Goal: Transaction & Acquisition: Purchase product/service

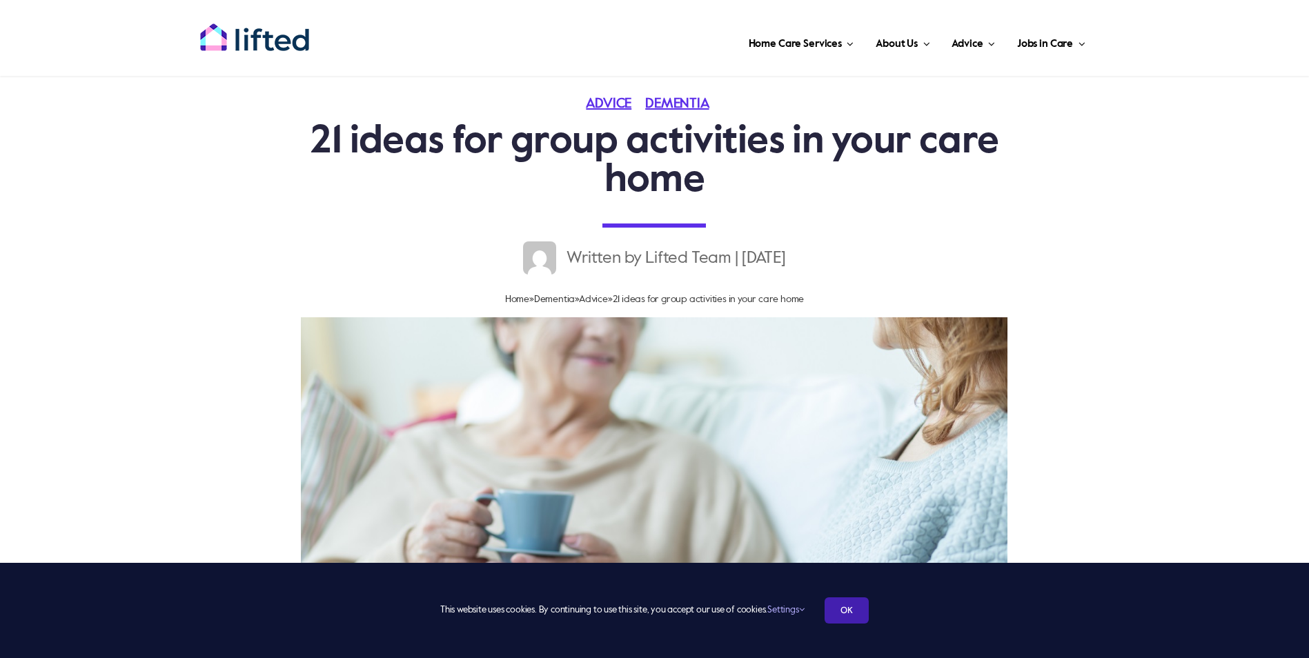
click at [845, 602] on link "OK" at bounding box center [846, 610] width 44 height 26
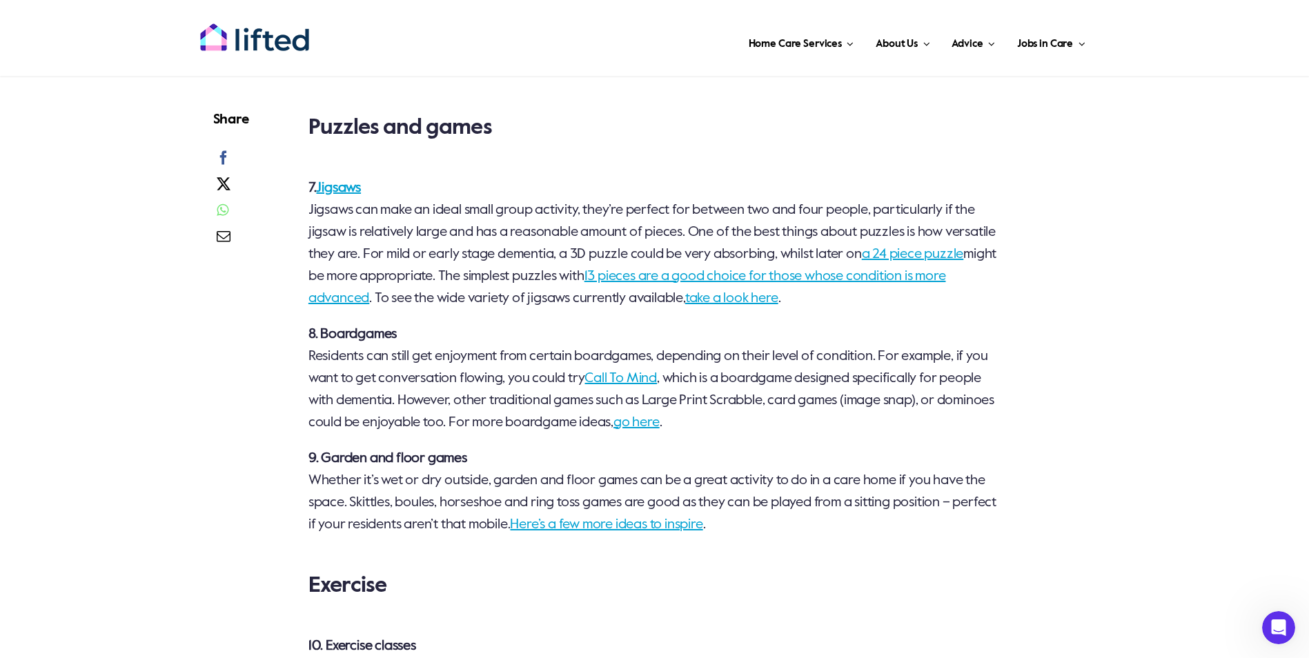
scroll to position [1793, 0]
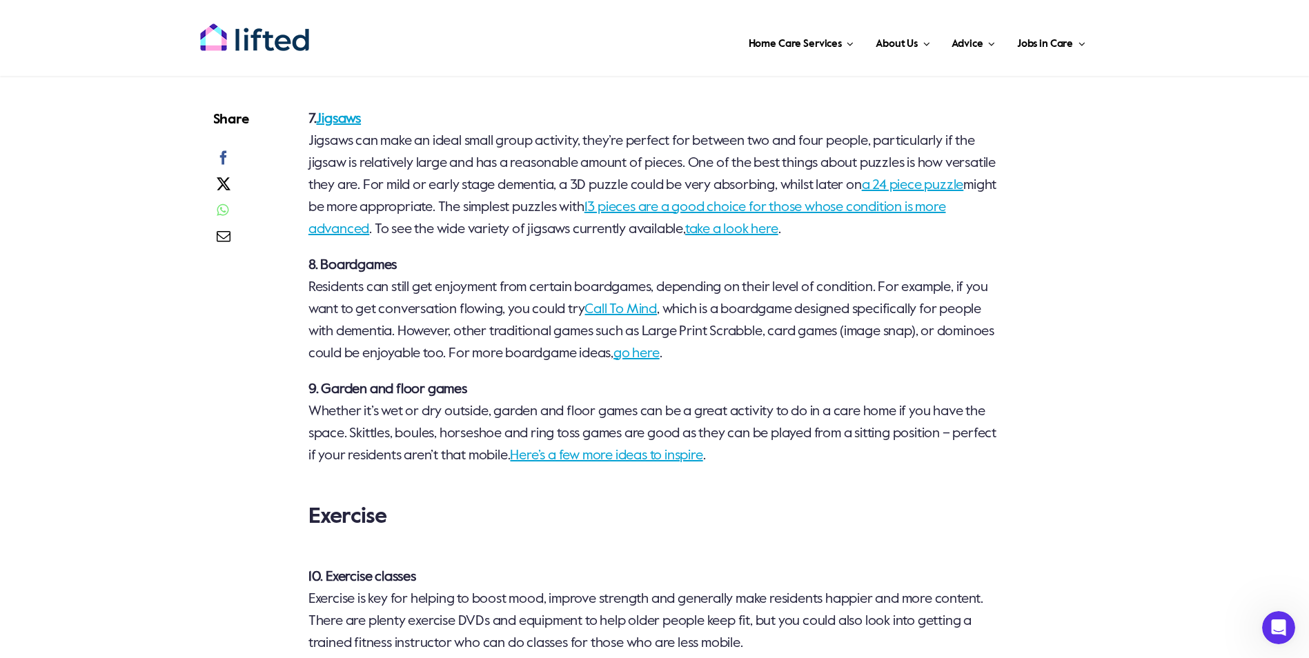
click at [659, 355] on link "go here" at bounding box center [636, 354] width 46 height 14
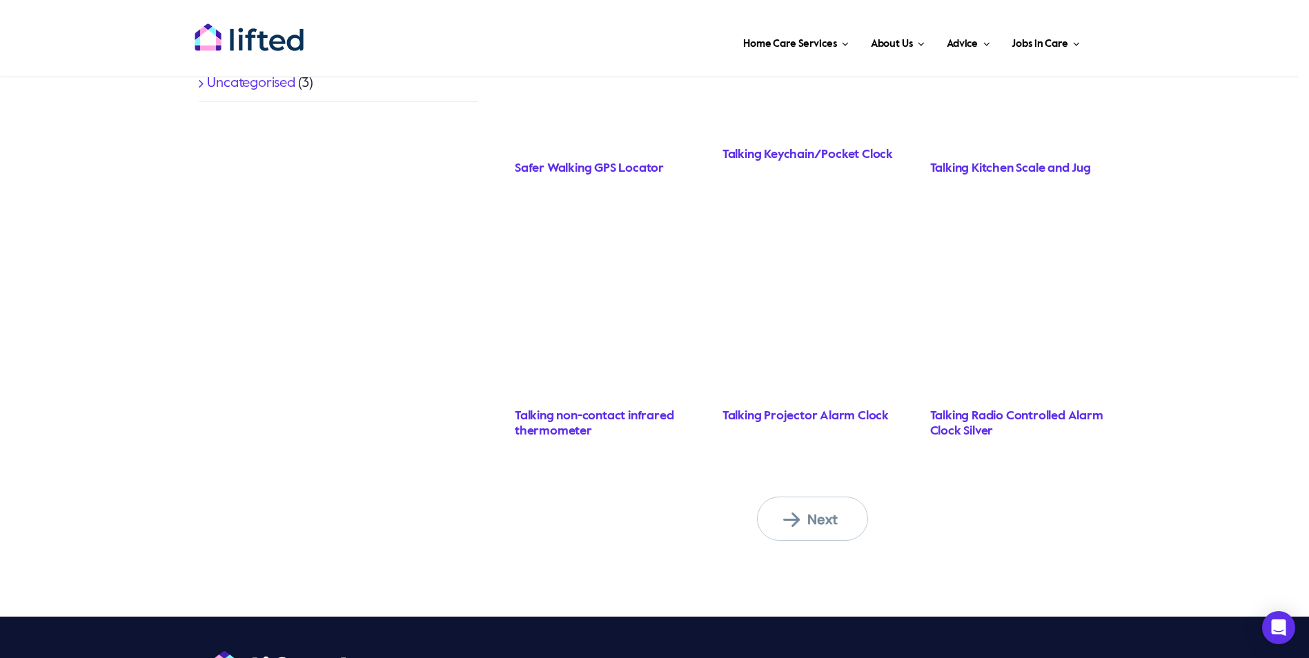
scroll to position [1104, 0]
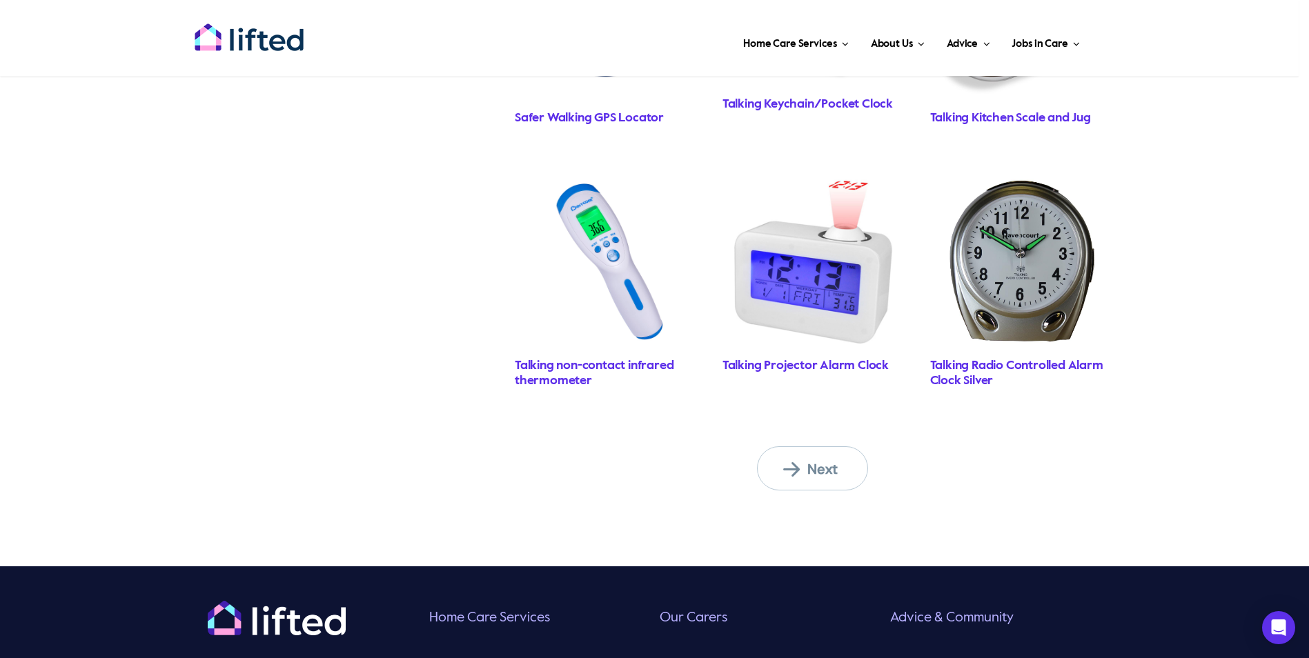
click at [788, 469] on span "Next" at bounding box center [821, 469] width 76 height 18
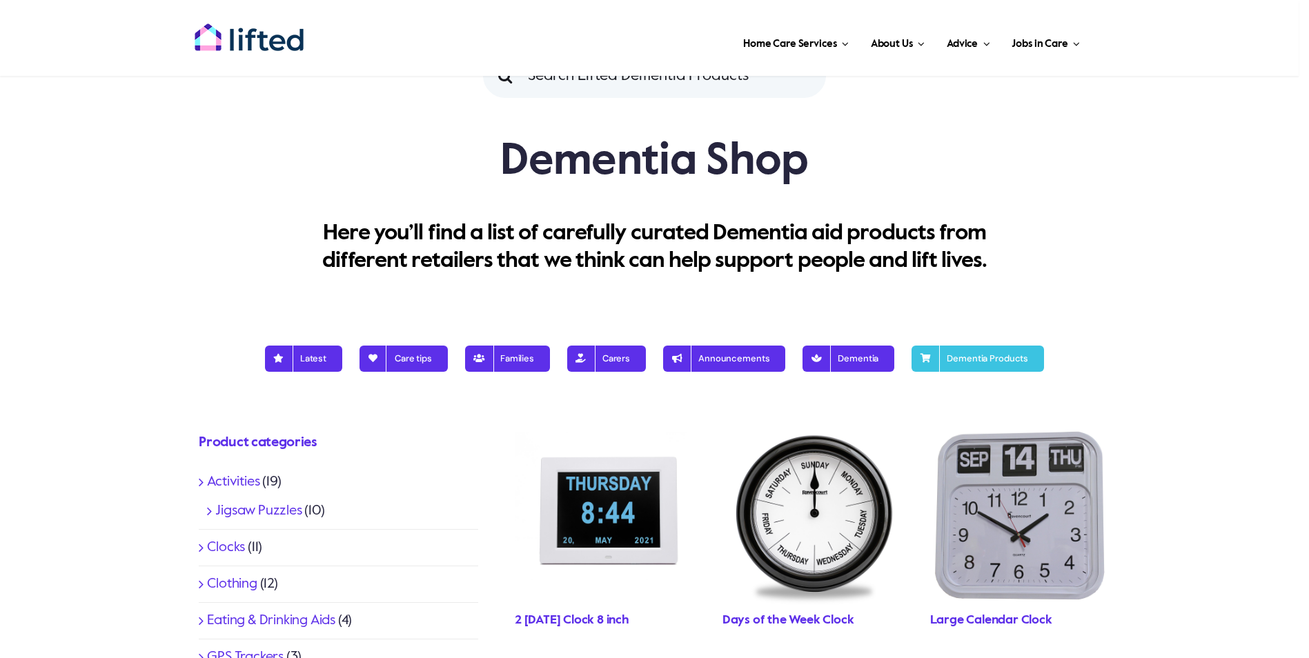
scroll to position [69, 0]
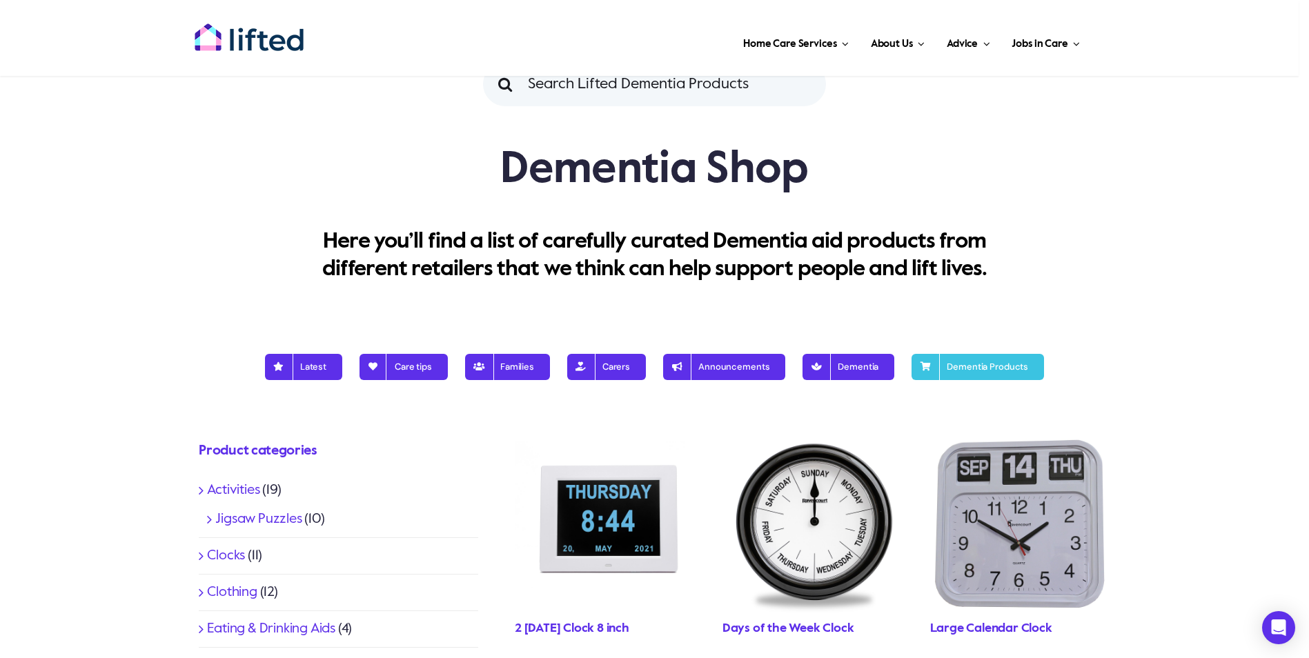
click at [237, 489] on link "Activities" at bounding box center [233, 491] width 52 height 14
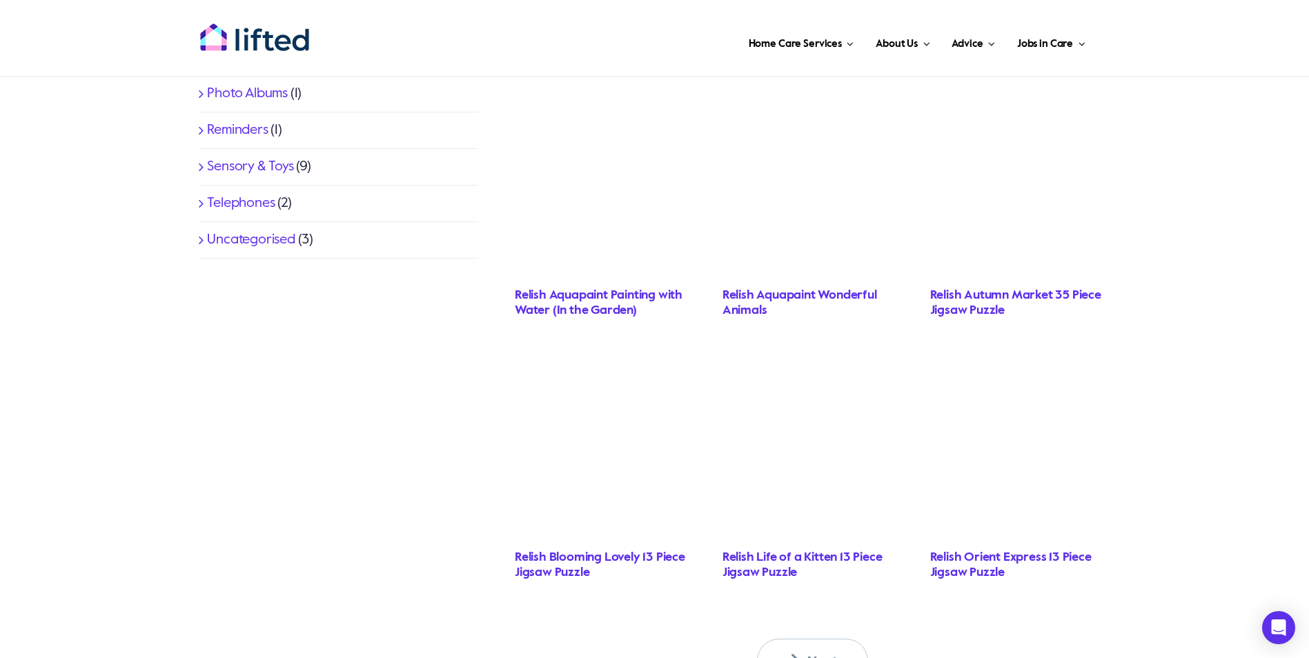
scroll to position [1035, 0]
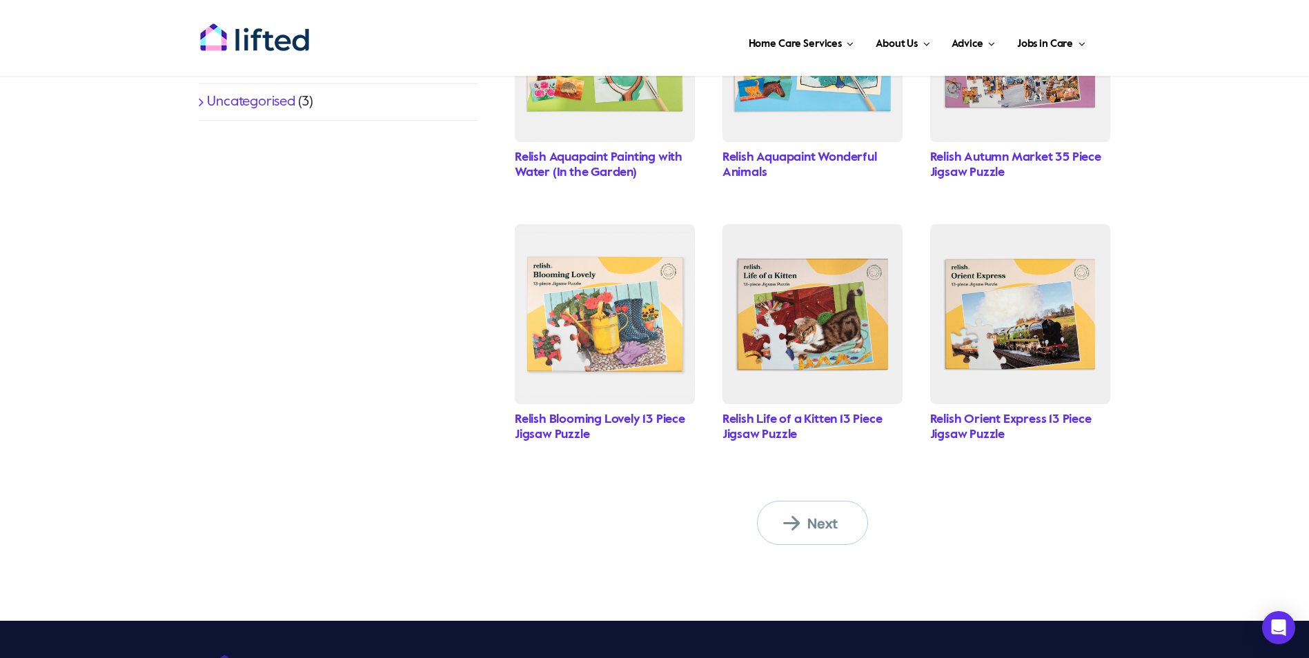
click at [795, 519] on span "Next" at bounding box center [821, 524] width 76 height 18
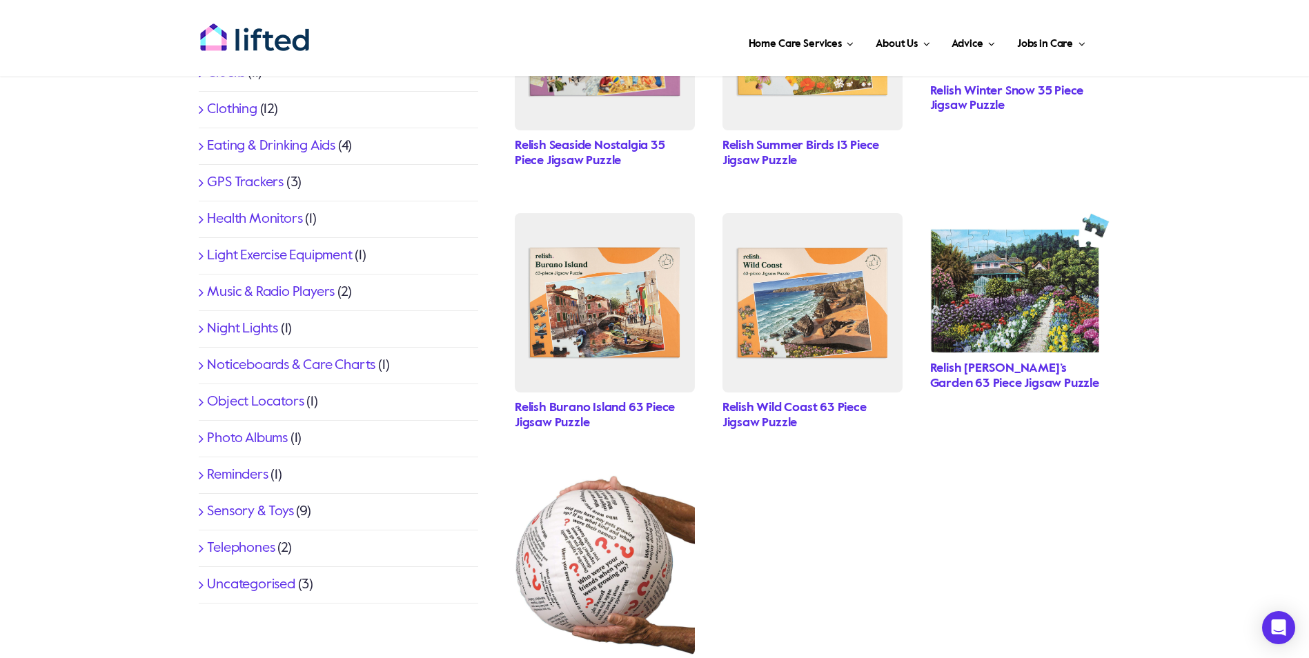
scroll to position [621, 0]
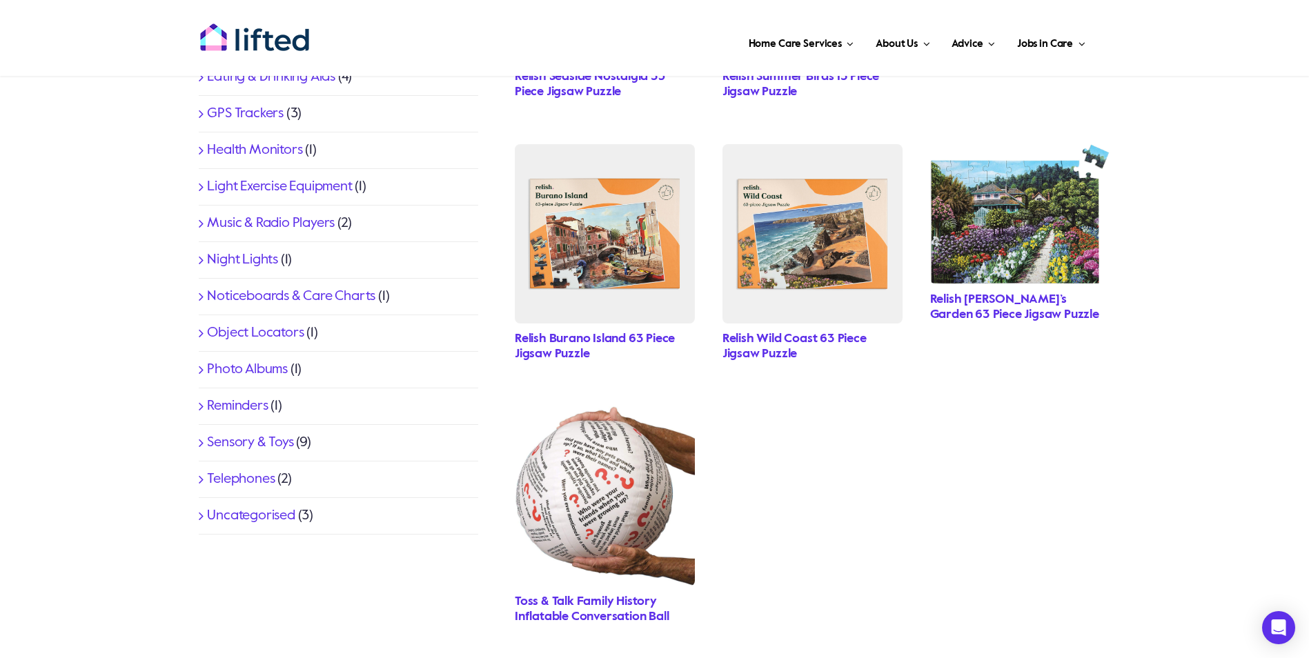
click at [247, 443] on link "Sensory & Toys" at bounding box center [250, 443] width 86 height 14
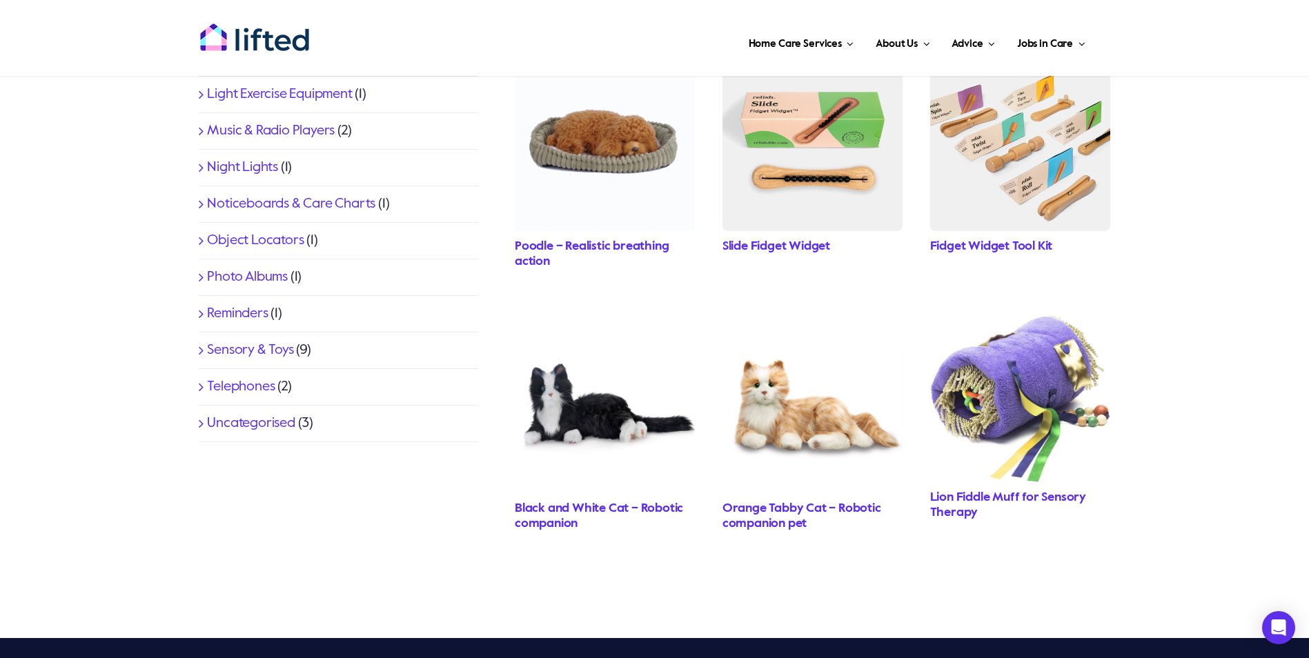
scroll to position [690, 0]
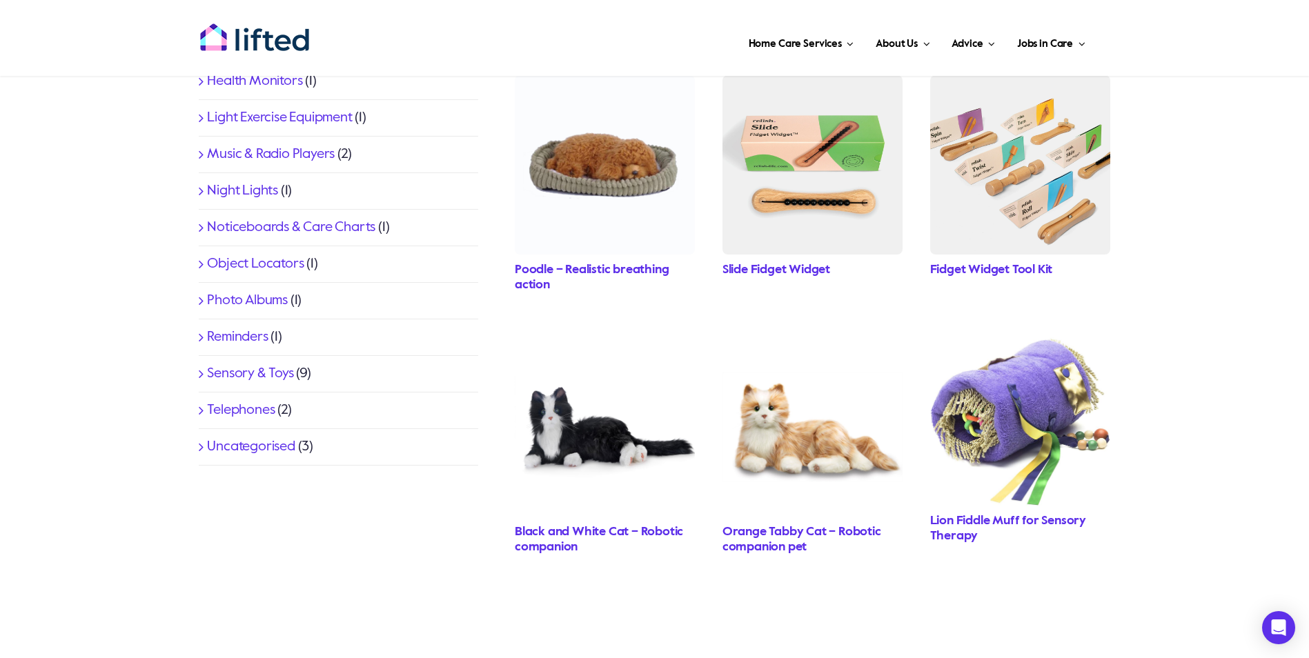
click at [239, 411] on link "Telephones" at bounding box center [241, 411] width 68 height 14
